Goal: Task Accomplishment & Management: Use online tool/utility

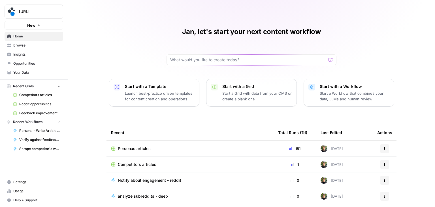
click at [168, 147] on div "Personas articles" at bounding box center [190, 148] width 158 height 6
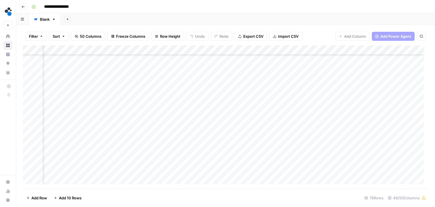
scroll to position [565, 1931]
click at [269, 118] on div "Add Column" at bounding box center [225, 116] width 405 height 143
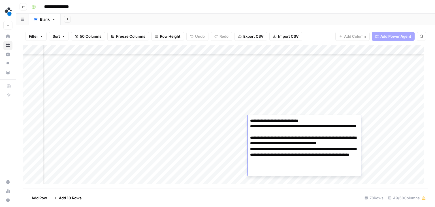
click at [269, 118] on textarea "**********" at bounding box center [304, 146] width 113 height 59
click at [285, 133] on textarea "**********" at bounding box center [304, 146] width 113 height 59
click at [381, 155] on div "Add Column" at bounding box center [225, 116] width 405 height 143
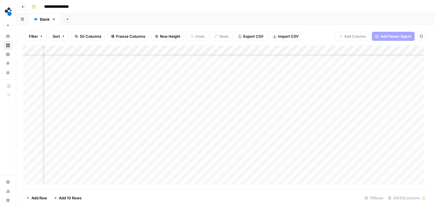
click at [270, 129] on div "Add Column" at bounding box center [225, 116] width 405 height 143
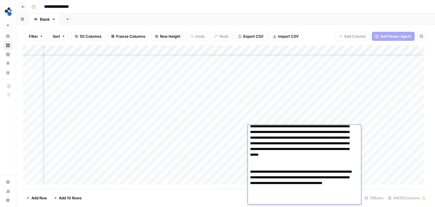
scroll to position [0, 0]
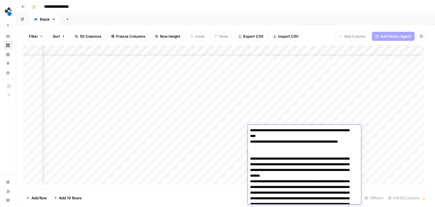
click at [408, 151] on div "Add Column" at bounding box center [225, 116] width 405 height 143
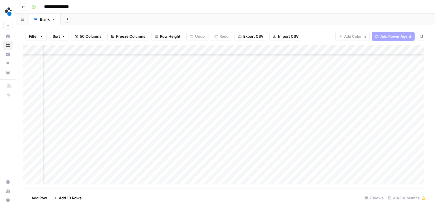
scroll to position [259, 1931]
click at [275, 108] on div "Add Column" at bounding box center [225, 116] width 405 height 143
click at [387, 97] on div "Add Column" at bounding box center [225, 116] width 405 height 143
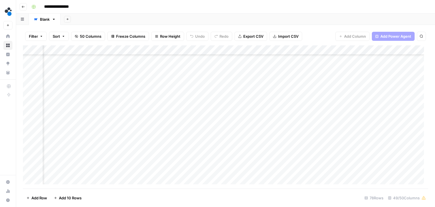
click at [265, 125] on div "Add Column" at bounding box center [225, 116] width 405 height 143
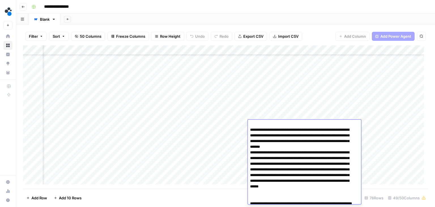
scroll to position [24, 0]
click at [269, 104] on div "Add Column" at bounding box center [225, 116] width 405 height 143
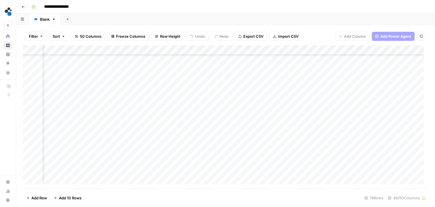
click at [265, 115] on div "Add Column" at bounding box center [225, 116] width 405 height 143
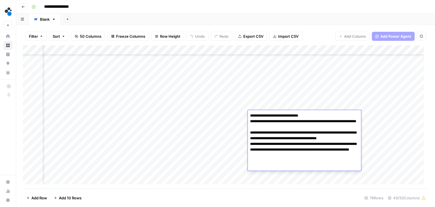
click at [282, 104] on div "Add Column" at bounding box center [225, 116] width 405 height 143
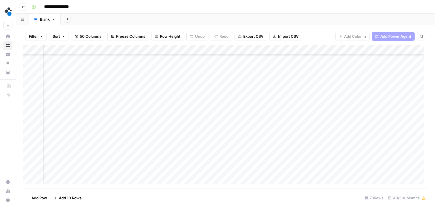
scroll to position [456, 1931]
click at [269, 104] on div "Add Column" at bounding box center [225, 116] width 405 height 143
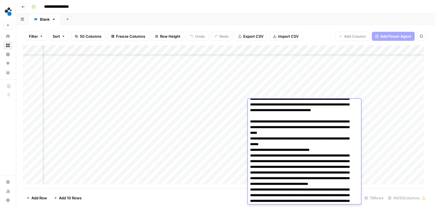
scroll to position [0, 0]
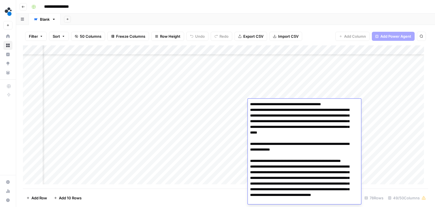
click at [270, 85] on div "Add Column" at bounding box center [225, 116] width 405 height 143
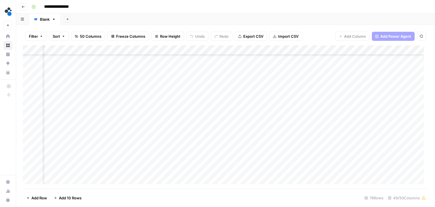
click at [272, 65] on div "Add Column" at bounding box center [225, 116] width 405 height 143
click at [401, 100] on div "Add Column" at bounding box center [225, 116] width 405 height 143
click at [273, 134] on div "Add Column" at bounding box center [225, 116] width 405 height 143
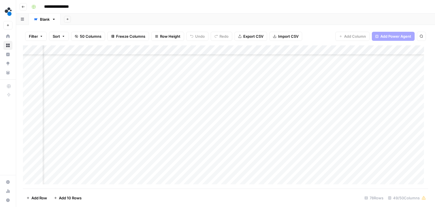
click at [273, 134] on div "Add Column" at bounding box center [225, 116] width 405 height 143
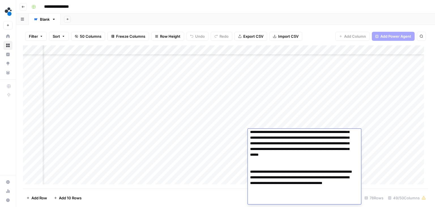
scroll to position [0, 0]
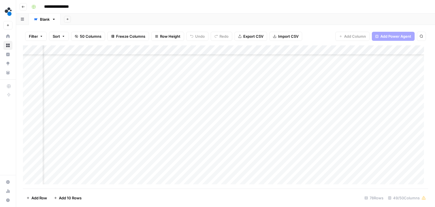
click at [272, 102] on div "Add Column" at bounding box center [225, 116] width 405 height 143
click at [270, 125] on div "Add Column" at bounding box center [225, 116] width 405 height 143
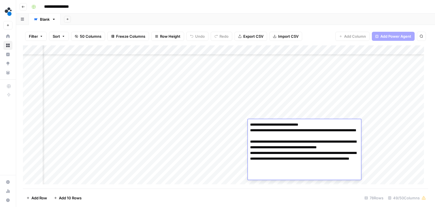
click at [275, 98] on div "Add Column" at bounding box center [225, 116] width 405 height 143
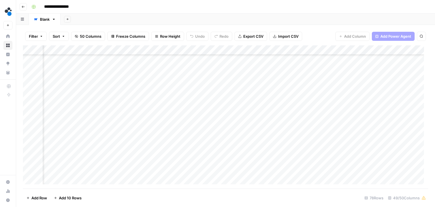
click at [309, 123] on div "Add Column" at bounding box center [225, 116] width 405 height 143
click at [130, 123] on div "Add Column" at bounding box center [225, 116] width 405 height 143
click at [228, 134] on div "Add Column" at bounding box center [225, 116] width 405 height 143
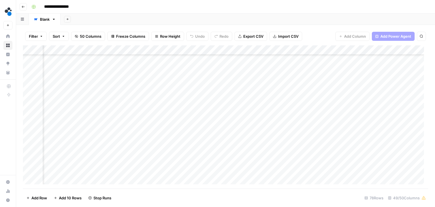
scroll to position [221, 1957]
click at [247, 137] on div "Add Column" at bounding box center [225, 116] width 405 height 143
click at [337, 138] on div "Add Column" at bounding box center [225, 116] width 405 height 143
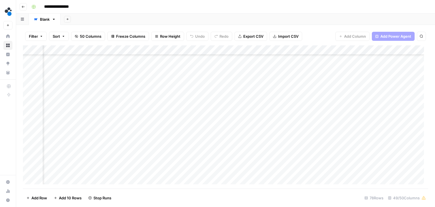
click at [259, 136] on div "Add Column" at bounding box center [225, 116] width 405 height 143
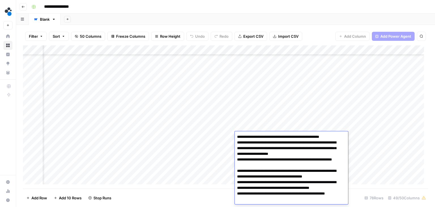
scroll to position [10, 0]
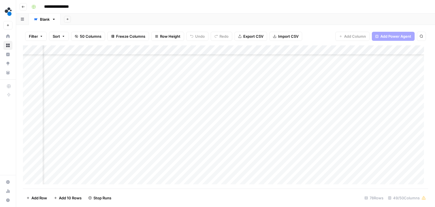
click at [259, 127] on div "Add Column" at bounding box center [225, 116] width 405 height 143
click at [254, 134] on div "Add Column" at bounding box center [225, 116] width 405 height 143
click at [247, 136] on div "Add Column" at bounding box center [225, 116] width 405 height 143
click at [215, 135] on div "Add Column" at bounding box center [225, 116] width 405 height 143
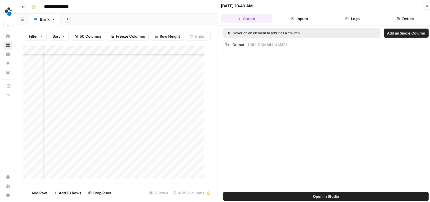
click at [345, 16] on button "Logs" at bounding box center [352, 18] width 51 height 9
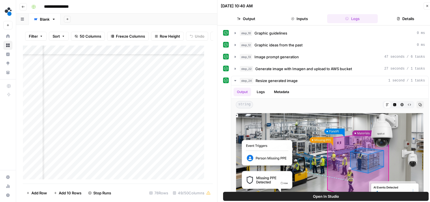
click at [426, 9] on button "Close" at bounding box center [427, 5] width 7 height 7
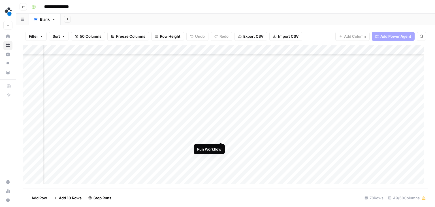
click at [219, 136] on div "Add Column" at bounding box center [225, 116] width 405 height 143
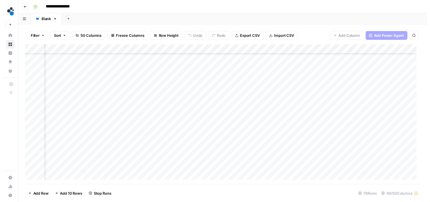
scroll to position [587, 1344]
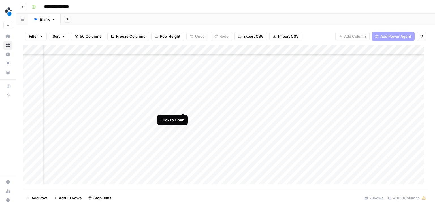
click at [182, 107] on div "Add Column" at bounding box center [225, 116] width 405 height 143
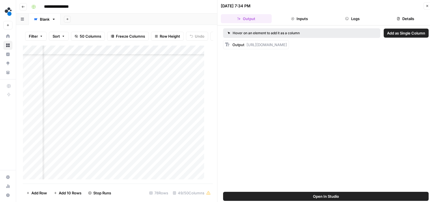
click at [353, 18] on button "Logs" at bounding box center [352, 18] width 51 height 9
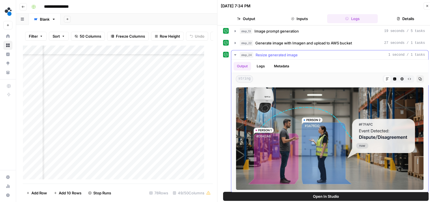
scroll to position [26, 0]
click at [301, 19] on button "Inputs" at bounding box center [299, 18] width 51 height 9
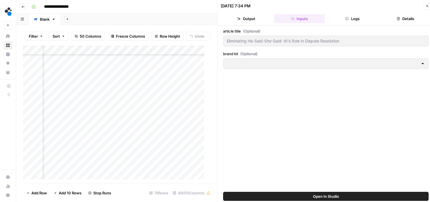
scroll to position [0, 0]
type input "Spot AI v3"
click at [253, 13] on header "[DATE] 7:34 PM Close Output Inputs Logs Details" at bounding box center [326, 12] width 217 height 25
click at [250, 20] on button "Output" at bounding box center [246, 18] width 51 height 9
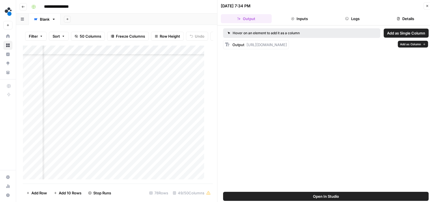
drag, startPoint x: 245, startPoint y: 67, endPoint x: 247, endPoint y: 45, distance: 22.2
click at [247, 45] on div "Output [URL][DOMAIN_NAME]" at bounding box center [260, 45] width 55 height 6
copy span "[URL][DOMAIN_NAME]"
click at [200, 113] on div "Add Column" at bounding box center [116, 114] width 186 height 139
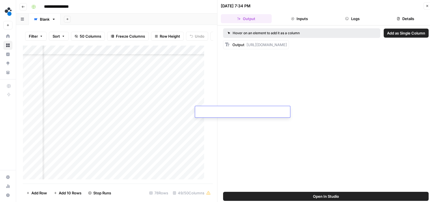
type input "**********"
click at [199, 102] on div "Add Column" at bounding box center [116, 114] width 186 height 139
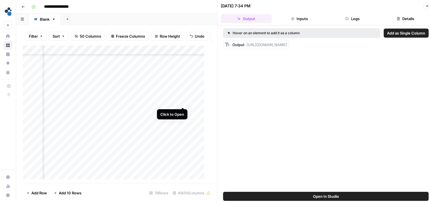
click at [182, 102] on div "Add Column" at bounding box center [116, 114] width 186 height 139
click at [345, 17] on button "Logs" at bounding box center [352, 18] width 51 height 9
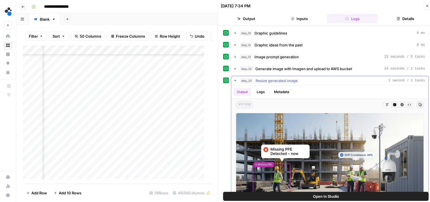
scroll to position [26, 0]
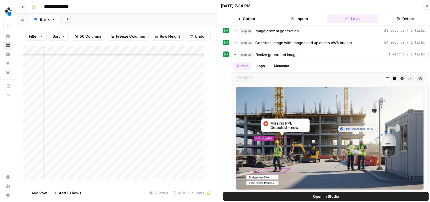
click at [258, 16] on button "Output" at bounding box center [246, 18] width 51 height 9
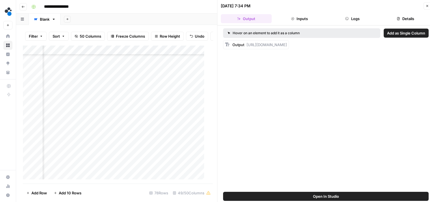
scroll to position [0, 0]
drag, startPoint x: 249, startPoint y: 67, endPoint x: 247, endPoint y: 46, distance: 21.0
click at [247, 46] on div "Output [URL][DOMAIN_NAME]" at bounding box center [260, 45] width 55 height 6
copy span "[URL][DOMAIN_NAME]"
click at [200, 100] on div "Add Column" at bounding box center [116, 114] width 186 height 139
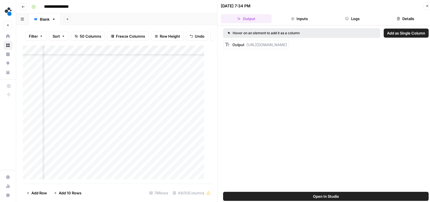
click at [200, 100] on div "Add Column" at bounding box center [116, 114] width 186 height 139
type input "**********"
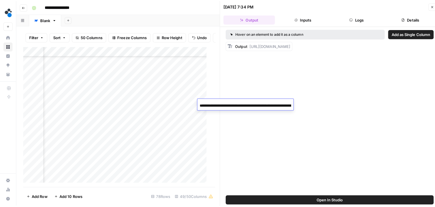
scroll to position [0, 684]
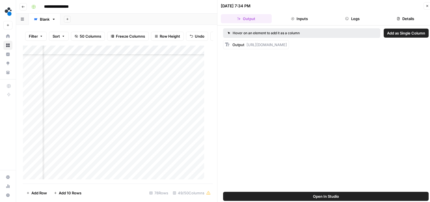
click at [199, 126] on div "Add Column" at bounding box center [116, 114] width 186 height 139
click at [426, 5] on icon "button" at bounding box center [427, 5] width 3 height 3
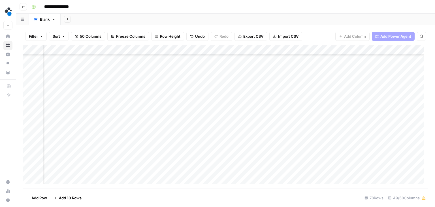
click at [263, 108] on div "Add Column" at bounding box center [225, 116] width 405 height 143
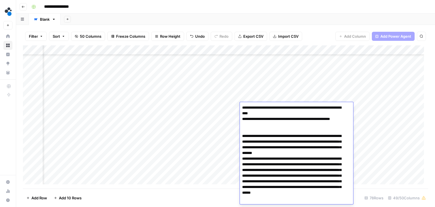
click at [263, 108] on textarea "**********" at bounding box center [294, 173] width 109 height 138
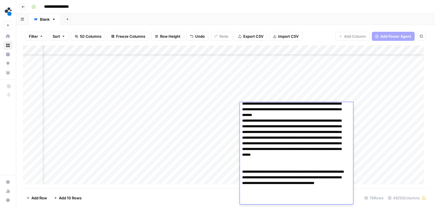
click at [278, 145] on textarea "**********" at bounding box center [294, 135] width 109 height 138
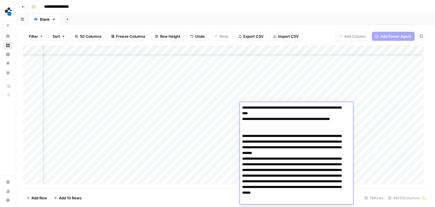
scroll to position [0, 0]
click at [363, 145] on div "Add Column" at bounding box center [225, 116] width 405 height 143
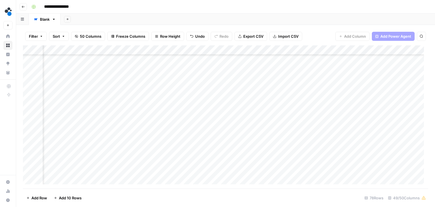
click at [271, 101] on div "Add Column" at bounding box center [225, 116] width 405 height 143
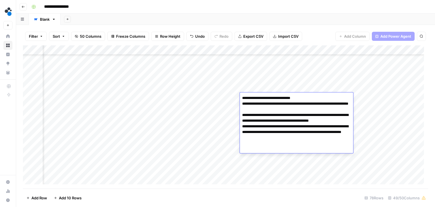
click at [374, 133] on div "Add Column" at bounding box center [225, 116] width 405 height 143
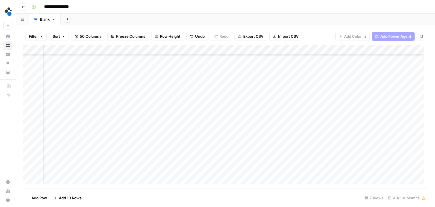
scroll to position [587, 2320]
click at [255, 107] on div "Add Column" at bounding box center [225, 116] width 405 height 143
click at [345, 108] on div "Add Column" at bounding box center [225, 116] width 405 height 143
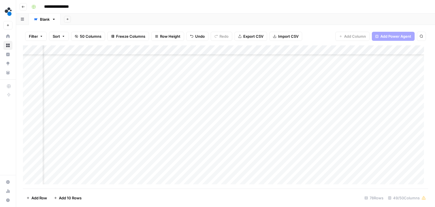
click at [399, 96] on div "Add Column" at bounding box center [225, 116] width 405 height 143
click at [127, 112] on div "Add Column" at bounding box center [225, 116] width 405 height 143
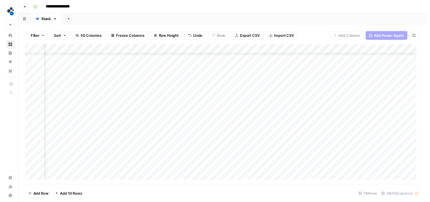
scroll to position [248, 1355]
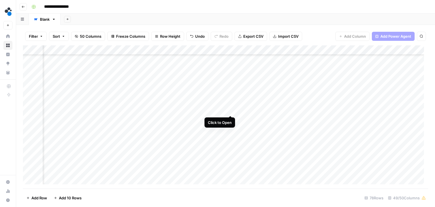
click at [230, 109] on div "Add Column" at bounding box center [225, 116] width 405 height 143
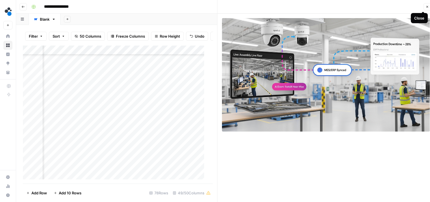
click at [425, 7] on button "Close" at bounding box center [427, 6] width 7 height 7
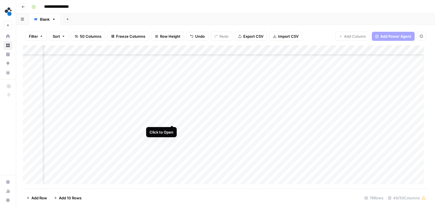
click at [172, 119] on div "Add Column" at bounding box center [225, 116] width 405 height 143
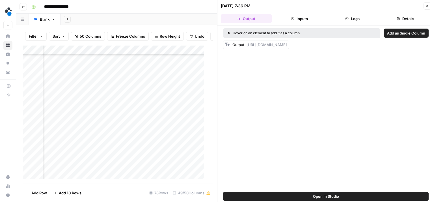
click at [350, 20] on button "Logs" at bounding box center [352, 18] width 51 height 9
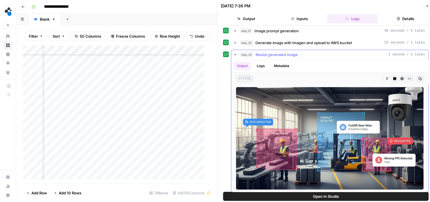
scroll to position [26, 0]
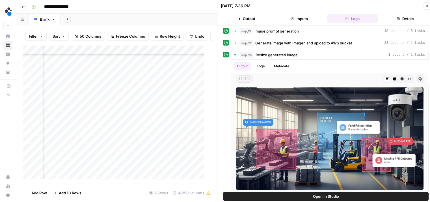
click at [179, 122] on div "Add Column" at bounding box center [116, 114] width 186 height 139
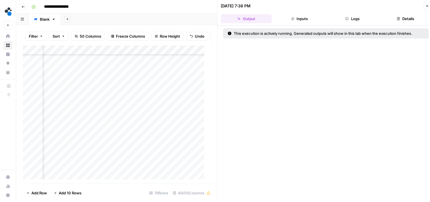
scroll to position [248, 1405]
click at [346, 18] on icon "button" at bounding box center [347, 18] width 3 height 3
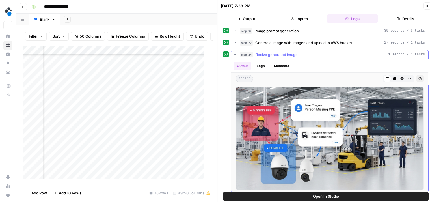
scroll to position [26, 0]
click at [128, 124] on div "Add Column" at bounding box center [116, 114] width 186 height 139
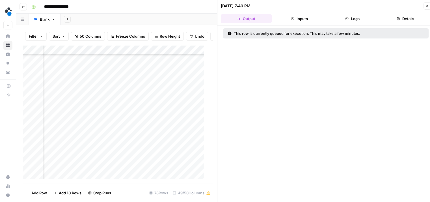
click at [190, 114] on div "Add Column" at bounding box center [116, 114] width 186 height 139
click at [198, 113] on div "Add Column" at bounding box center [116, 114] width 186 height 139
click at [119, 123] on div "Add Column" at bounding box center [116, 114] width 186 height 139
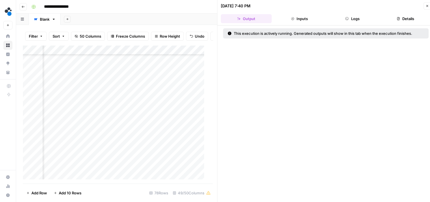
click at [353, 23] on button "Logs" at bounding box center [352, 18] width 51 height 9
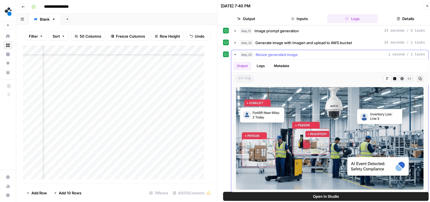
scroll to position [0, 0]
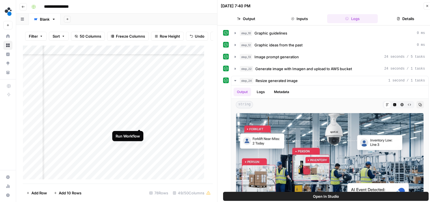
click at [138, 123] on div "Add Column" at bounding box center [116, 114] width 186 height 139
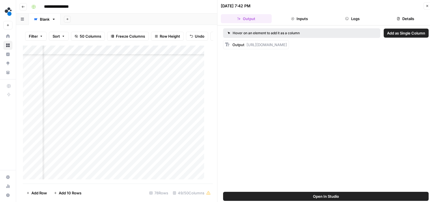
click at [355, 18] on button "Logs" at bounding box center [352, 18] width 51 height 9
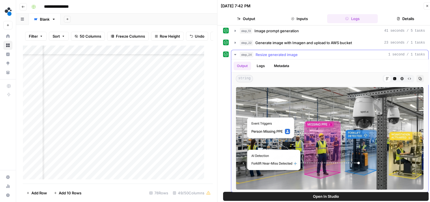
scroll to position [26, 0]
click at [242, 17] on button "Output" at bounding box center [246, 18] width 51 height 9
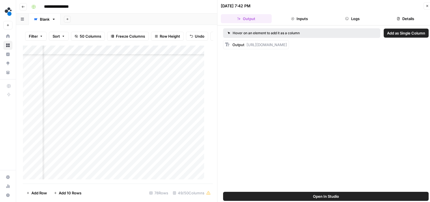
scroll to position [0, 0]
drag, startPoint x: 252, startPoint y: 68, endPoint x: 247, endPoint y: 44, distance: 24.0
click at [247, 44] on div "Output [URL][DOMAIN_NAME]" at bounding box center [260, 45] width 55 height 6
copy span "[URL][DOMAIN_NAME]"
click at [158, 123] on div "Add Column" at bounding box center [116, 114] width 186 height 139
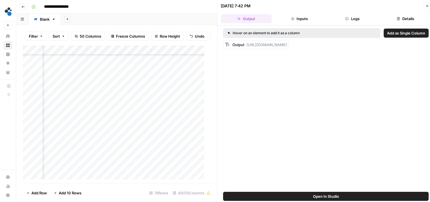
click at [158, 123] on div "Add Column" at bounding box center [116, 114] width 186 height 139
type input "**********"
click at [157, 122] on div "Add Column" at bounding box center [116, 114] width 186 height 139
click at [183, 122] on div "Add Column" at bounding box center [116, 114] width 186 height 139
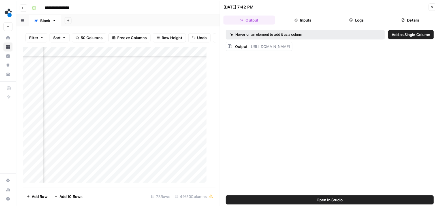
scroll to position [248, 2107]
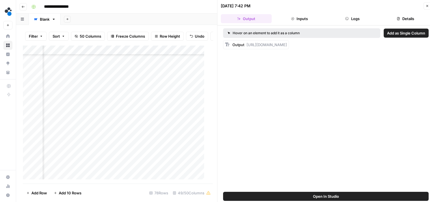
click at [427, 7] on icon "button" at bounding box center [427, 5] width 3 height 3
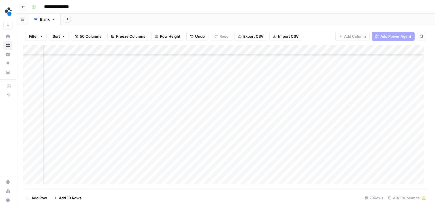
click at [136, 109] on div "Add Column" at bounding box center [225, 116] width 405 height 143
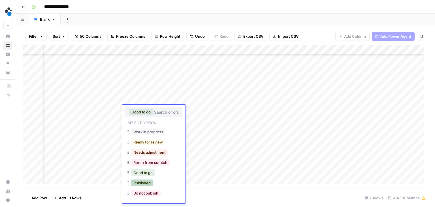
click at [139, 182] on button "Published" at bounding box center [142, 182] width 22 height 7
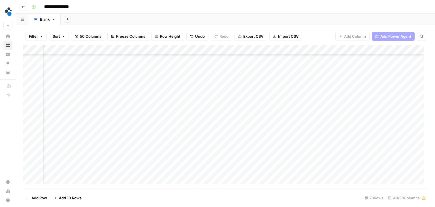
click at [137, 120] on div "Add Column" at bounding box center [225, 116] width 405 height 143
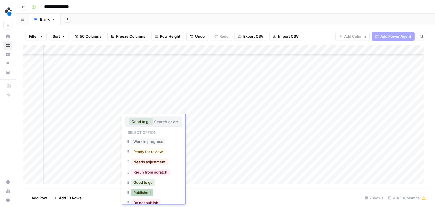
click at [146, 192] on button "Published" at bounding box center [142, 192] width 22 height 7
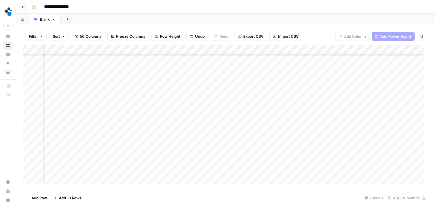
scroll to position [614, 2107]
click at [143, 71] on div "Add Column" at bounding box center [225, 116] width 405 height 143
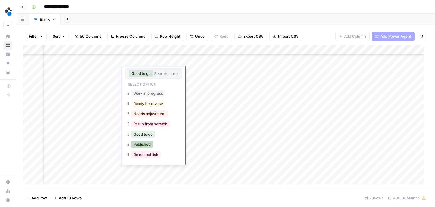
click at [142, 143] on button "Published" at bounding box center [142, 144] width 22 height 7
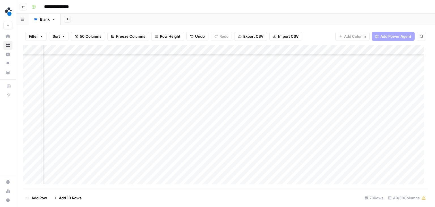
click at [137, 79] on div "Add Column" at bounding box center [225, 116] width 405 height 143
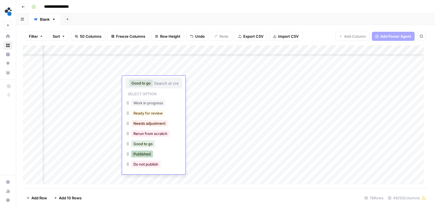
click at [144, 152] on button "Published" at bounding box center [142, 153] width 22 height 7
